Goal: Task Accomplishment & Management: Use online tool/utility

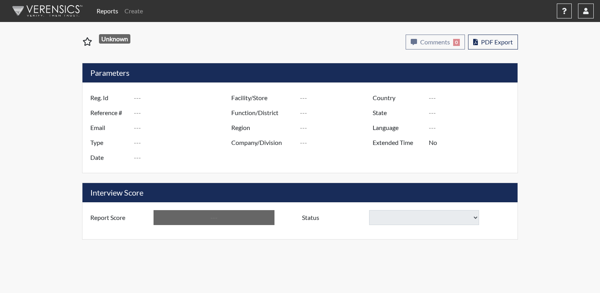
type input "max"
type input "51121"
type input "[PERSON_NAME][EMAIL_ADDRESS][DOMAIN_NAME]"
type input "Corrections Pre-Employment"
type input "[DATE]"
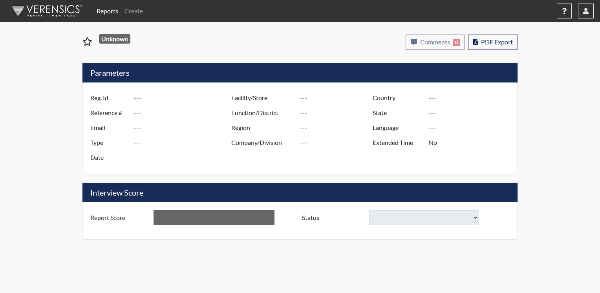
type input "CCC"
type input "[GEOGRAPHIC_DATA]"
type input "[US_STATE]"
type input "English"
type input "Yes"
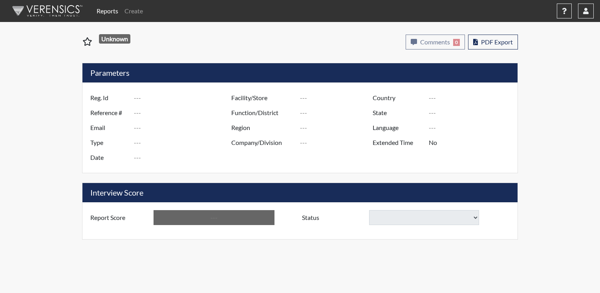
type input "Above Conditions"
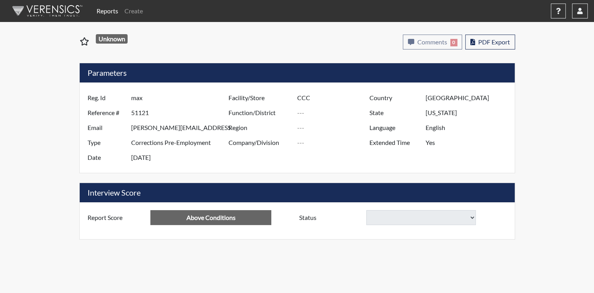
select select
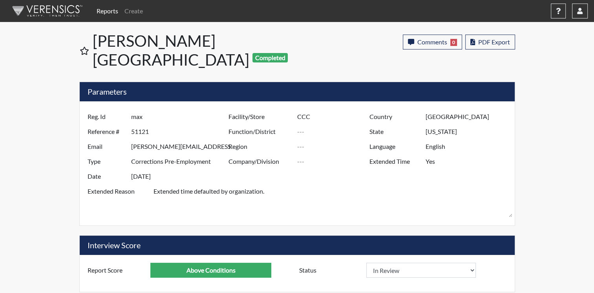
scroll to position [130, 326]
click at [486, 39] on span "PDF Export" at bounding box center [494, 41] width 32 height 7
